Goal: Find specific page/section

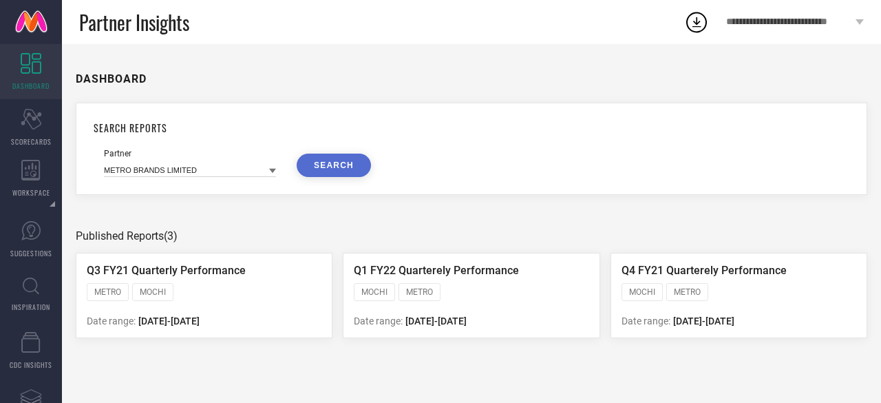
click at [29, 14] on link at bounding box center [31, 22] width 62 height 44
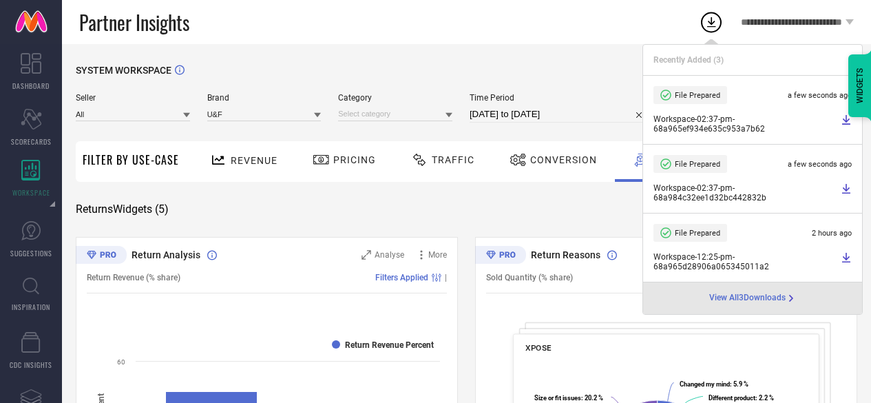
scroll to position [6, 0]
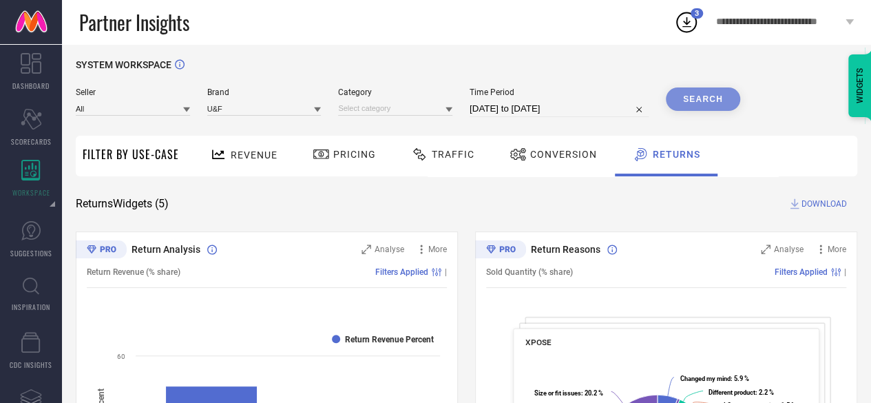
click at [392, 74] on div "SYSTEM WORKSPACE" at bounding box center [466, 73] width 781 height 28
